Goal: Information Seeking & Learning: Learn about a topic

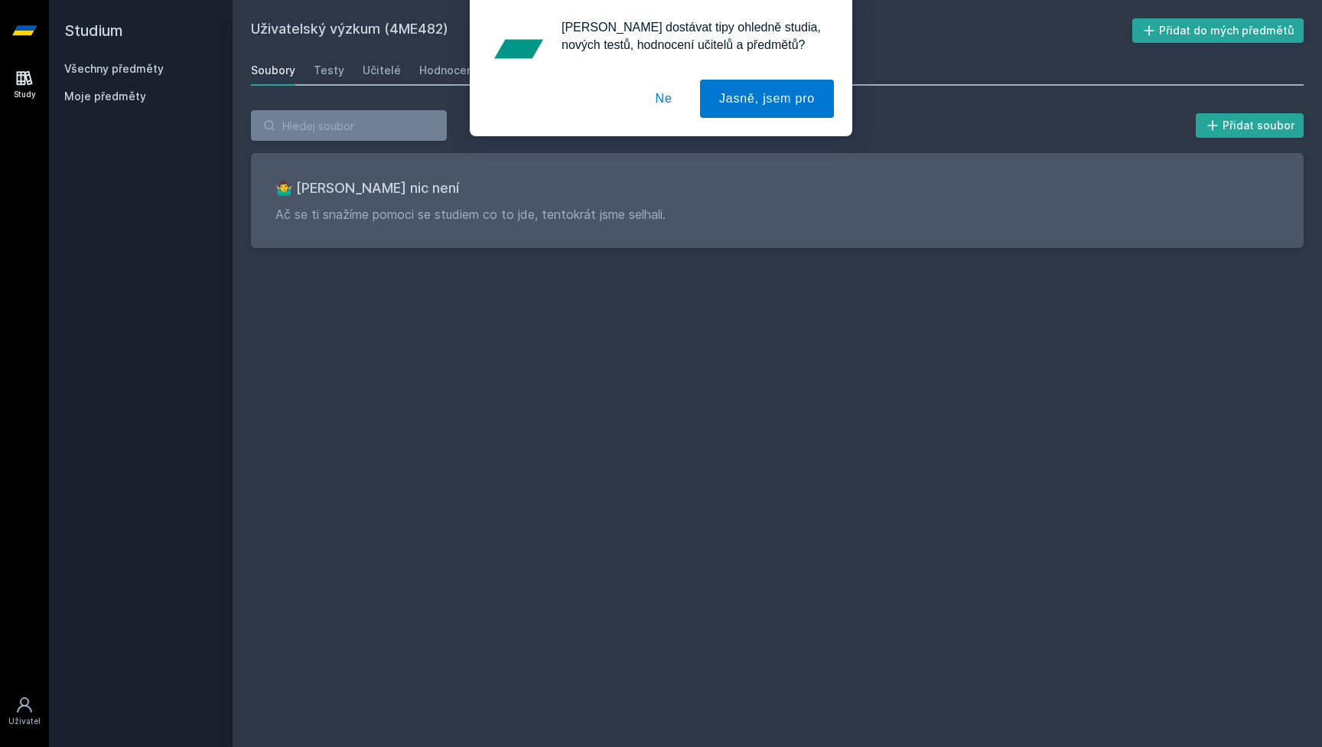
click at [419, 132] on div "[PERSON_NAME] dostávat tipy ohledně studia, nových testů, hodnocení učitelů a p…" at bounding box center [661, 68] width 1322 height 136
click at [663, 100] on button "Ne" at bounding box center [664, 99] width 55 height 38
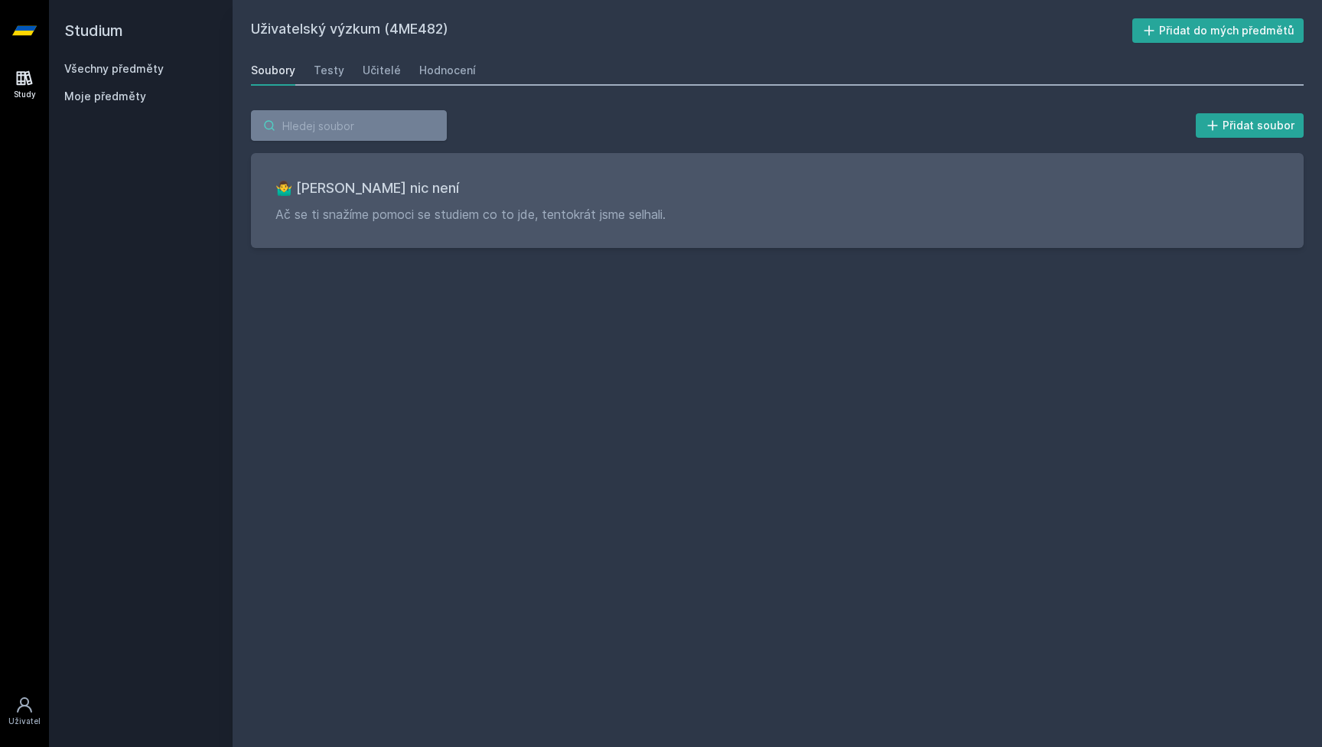
click at [334, 129] on input "search" at bounding box center [349, 125] width 196 height 31
click at [82, 30] on h2 "Studium" at bounding box center [140, 30] width 153 height 61
click at [352, 130] on input "search" at bounding box center [349, 125] width 196 height 31
click at [107, 73] on link "Všechny předměty" at bounding box center [113, 68] width 99 height 13
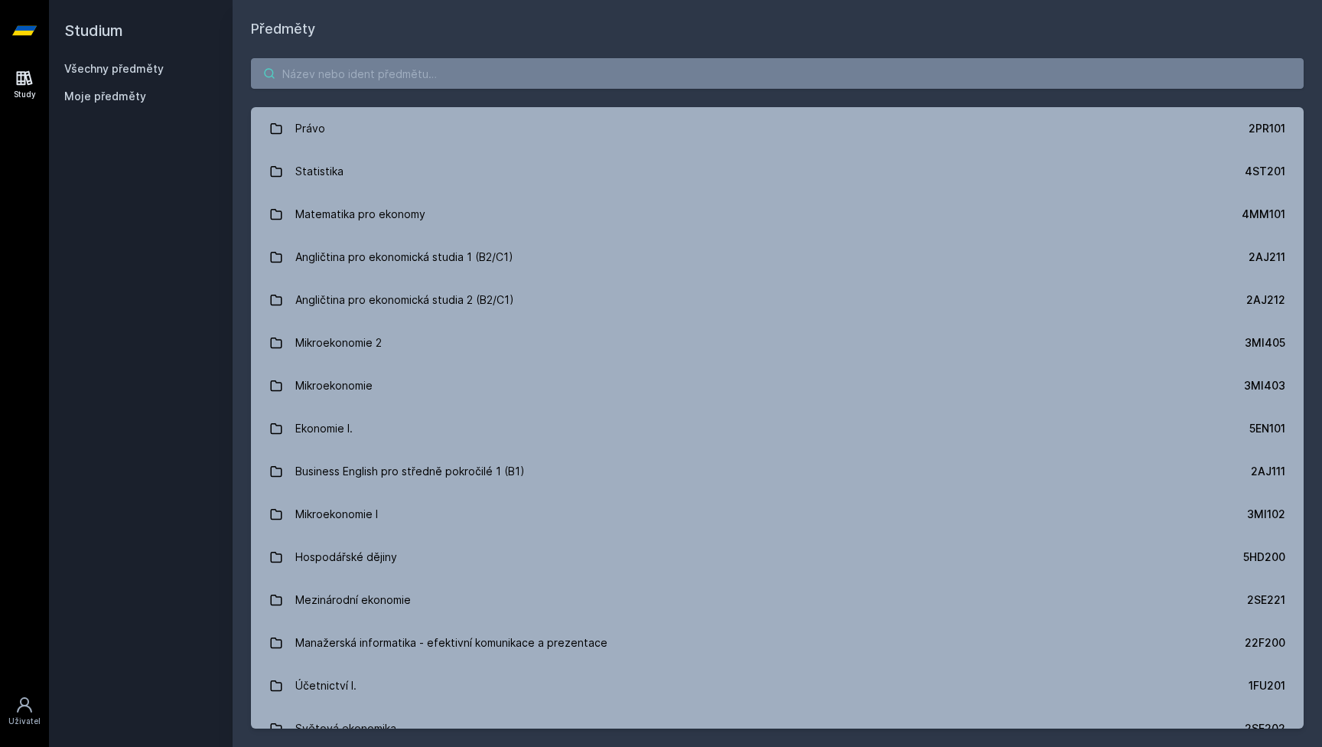
click at [391, 81] on input "search" at bounding box center [777, 73] width 1053 height 31
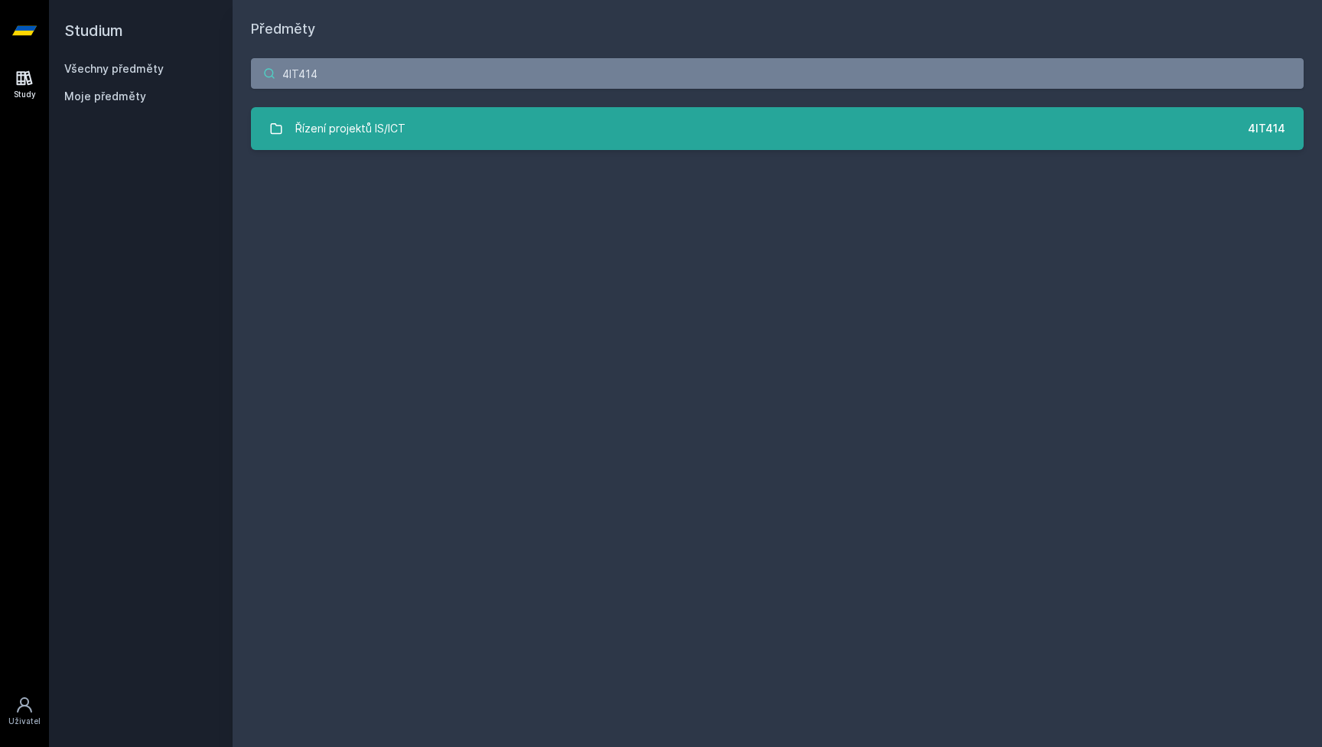
type input "4IT414"
click at [537, 141] on link "Řízení projektů IS/ICT 4IT414" at bounding box center [777, 128] width 1053 height 43
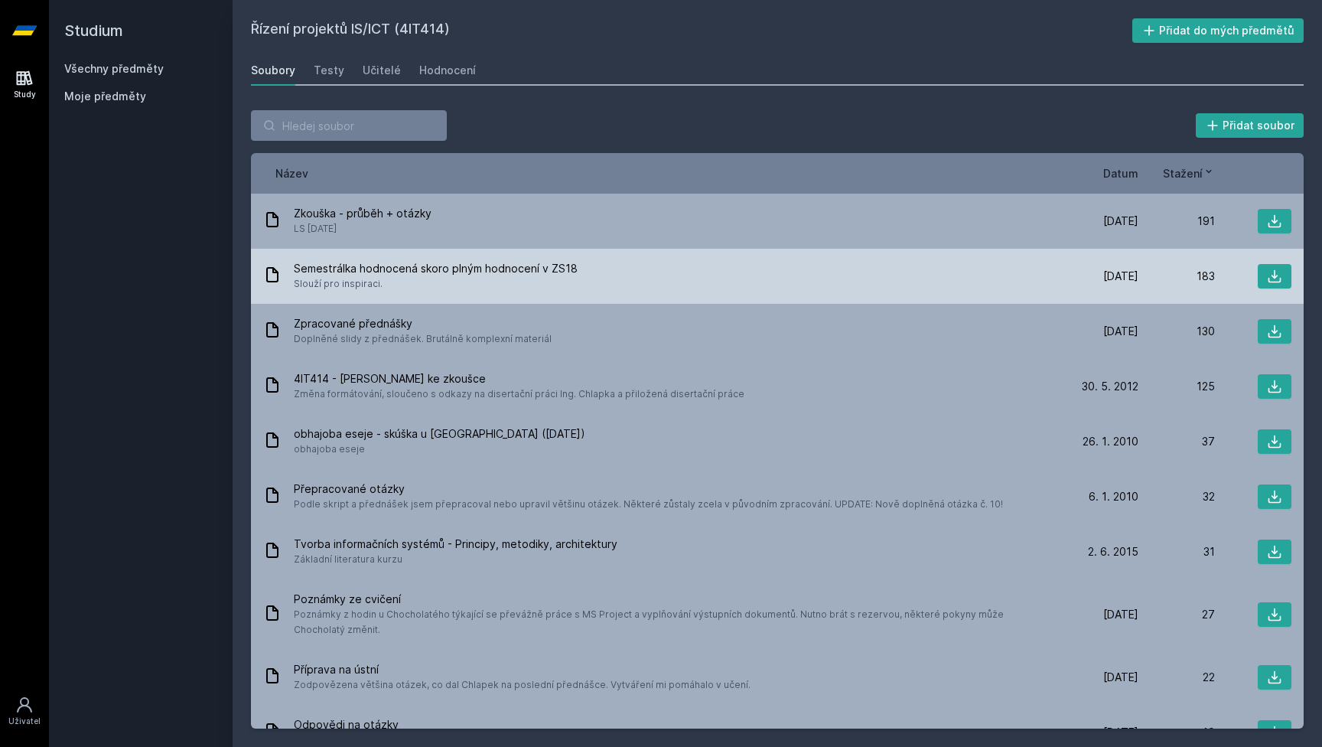
click at [1008, 277] on div "Semestrálka hodnocená skoro plným hodnocení v ZS18 Slouží pro inspiraci." at bounding box center [662, 276] width 799 height 31
click at [1267, 277] on icon at bounding box center [1274, 276] width 15 height 15
